Goal: Transaction & Acquisition: Download file/media

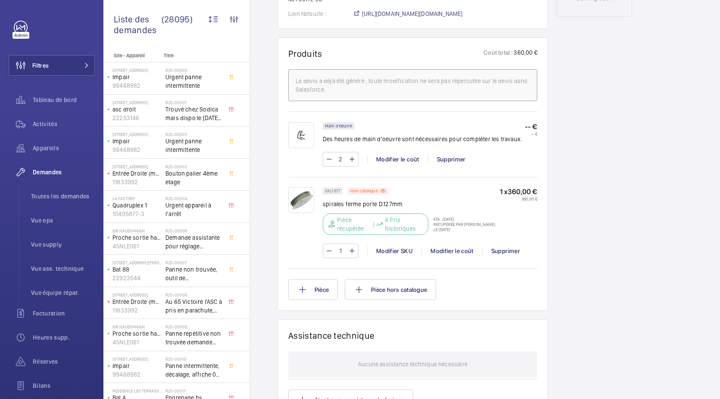
scroll to position [488, 0]
drag, startPoint x: 322, startPoint y: 212, endPoint x: 402, endPoint y: 208, distance: 80.2
click at [402, 208] on p "spirales ferme porte D.127mm" at bounding box center [411, 203] width 177 height 9
click at [301, 205] on img at bounding box center [301, 199] width 26 height 26
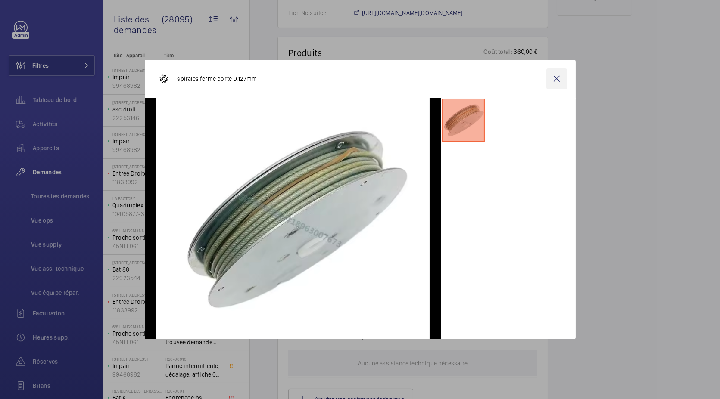
click at [560, 73] on wm-front-icon-button at bounding box center [556, 78] width 21 height 21
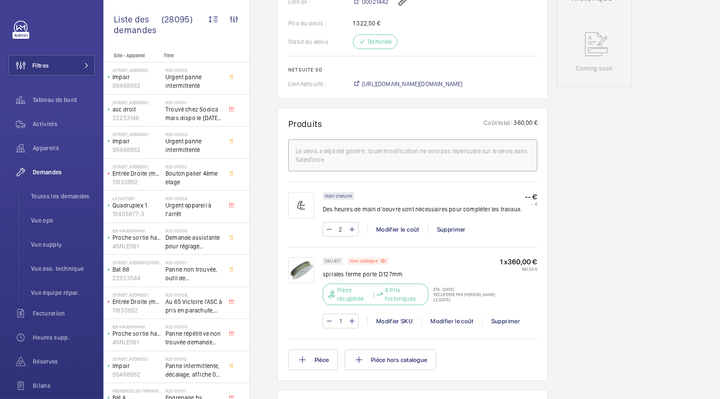
scroll to position [417, 0]
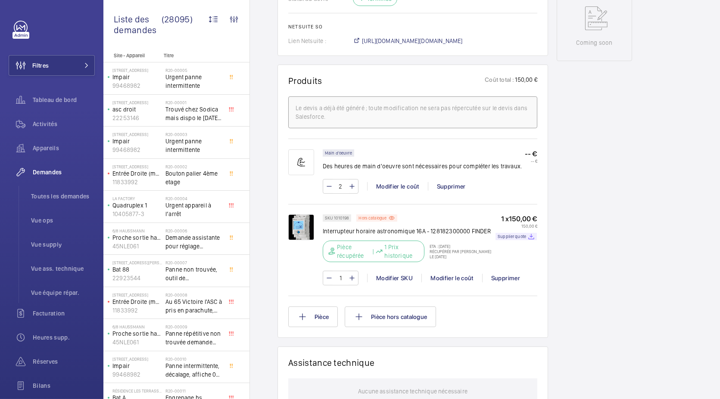
scroll to position [461, 0]
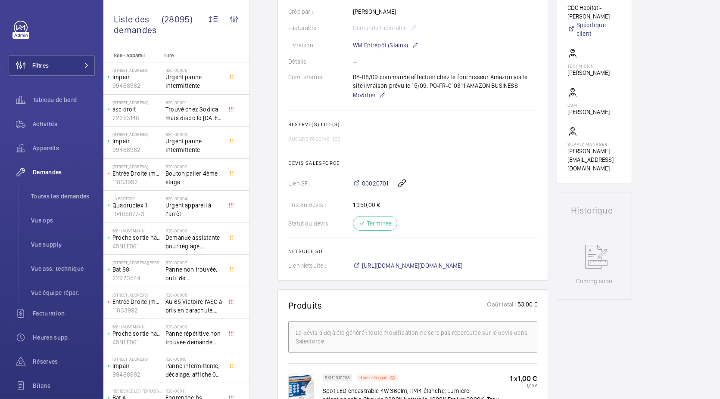
scroll to position [236, 0]
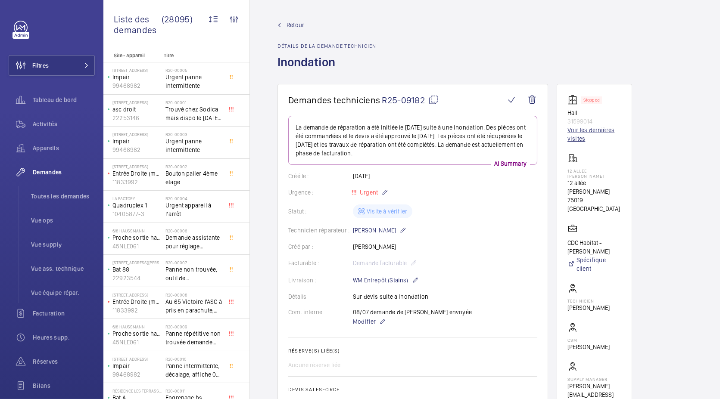
click at [594, 131] on link "Voir les dernières visites" at bounding box center [594, 134] width 54 height 17
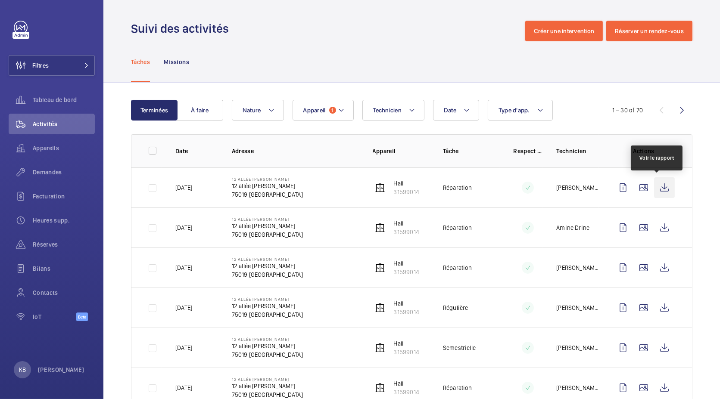
click at [661, 190] on wm-front-icon-button at bounding box center [664, 187] width 21 height 21
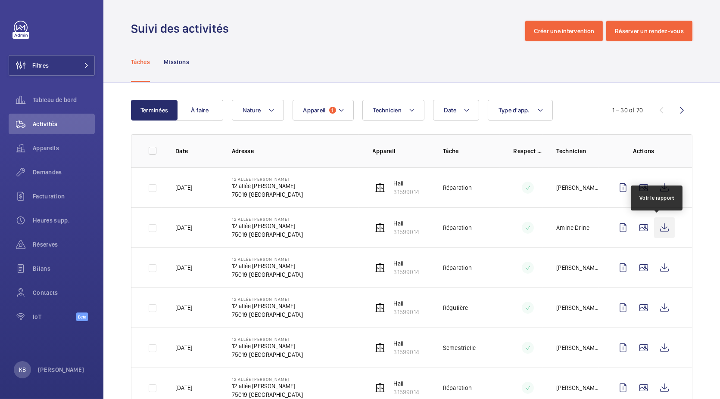
click at [655, 228] on wm-front-icon-button at bounding box center [664, 227] width 21 height 21
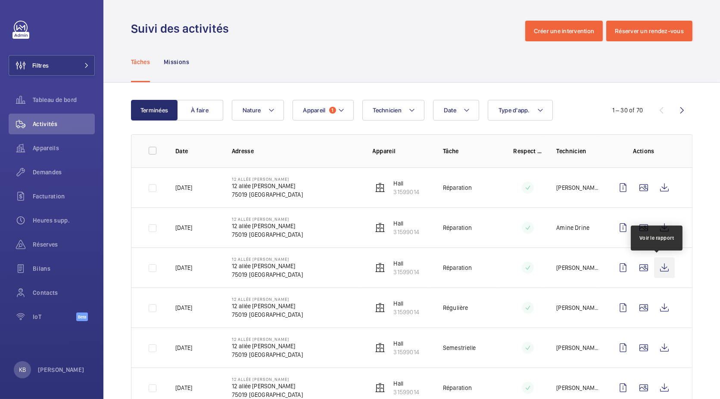
click at [654, 267] on wm-front-icon-button at bounding box center [664, 267] width 21 height 21
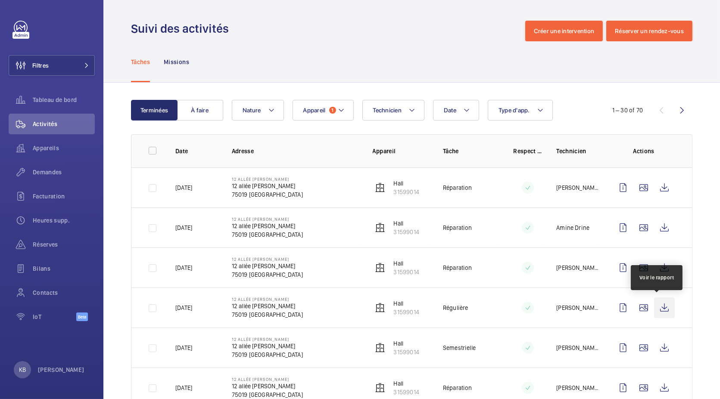
click at [658, 313] on wm-front-icon-button at bounding box center [664, 308] width 21 height 21
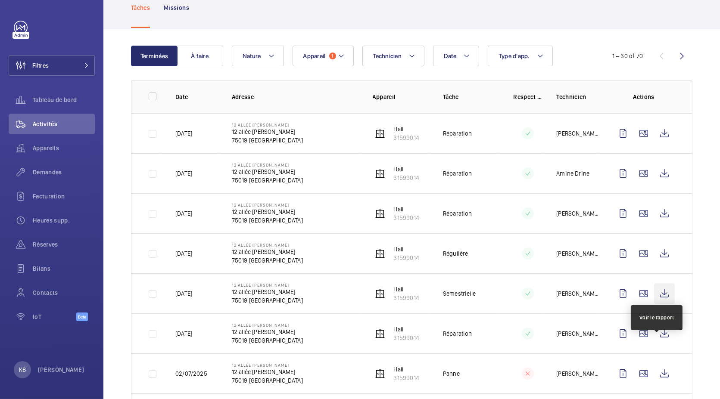
scroll to position [115, 0]
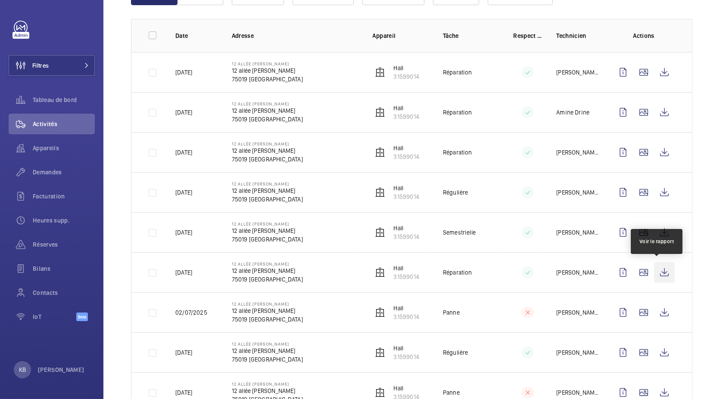
click at [654, 274] on wm-front-icon-button at bounding box center [664, 272] width 21 height 21
